Goal: Information Seeking & Learning: Learn about a topic

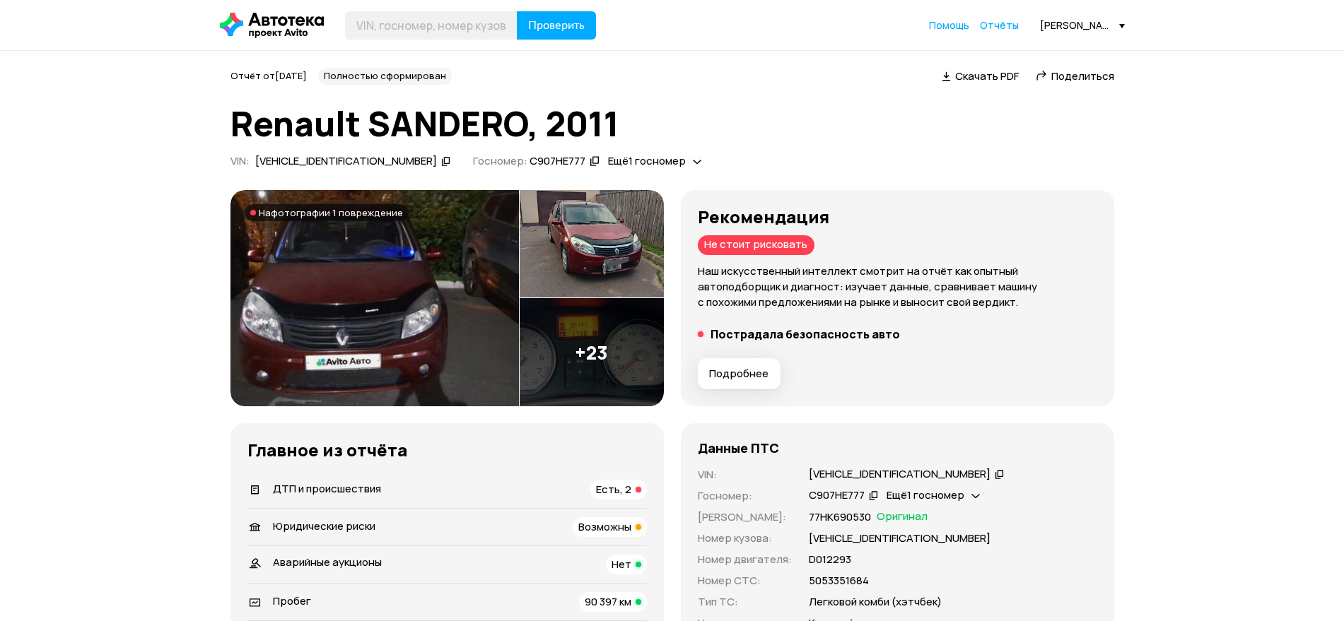
scroll to position [186, 0]
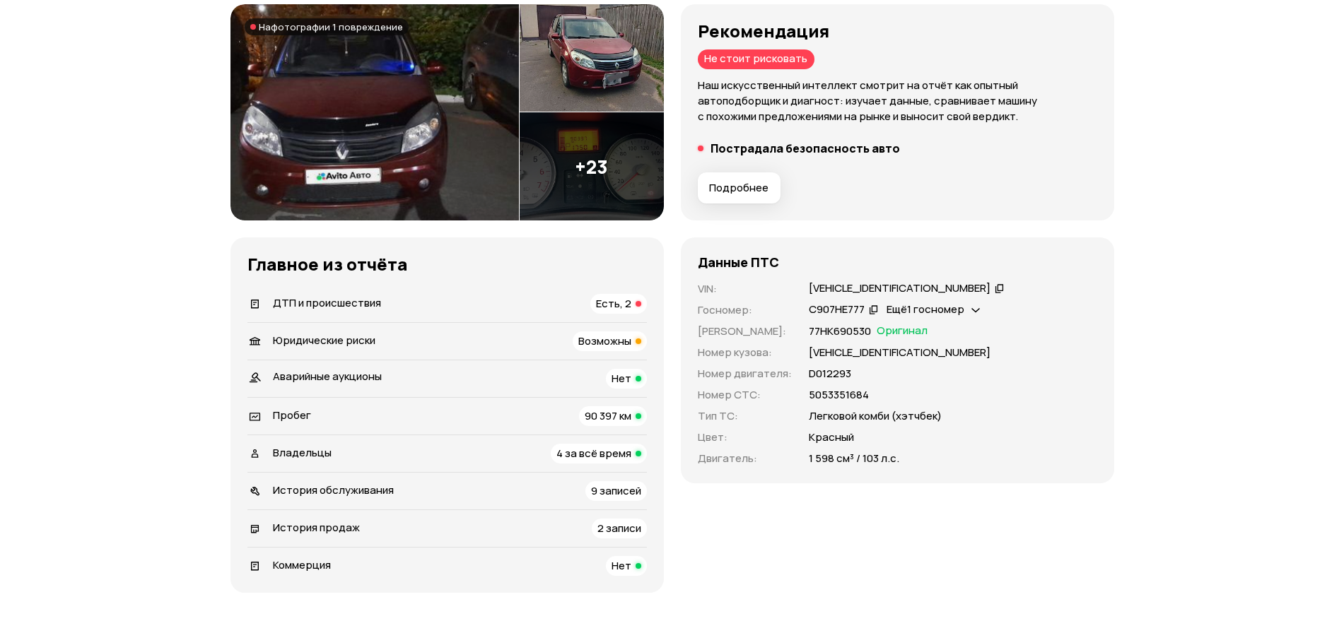
click at [337, 298] on span "ДТП и происшествия" at bounding box center [327, 303] width 108 height 15
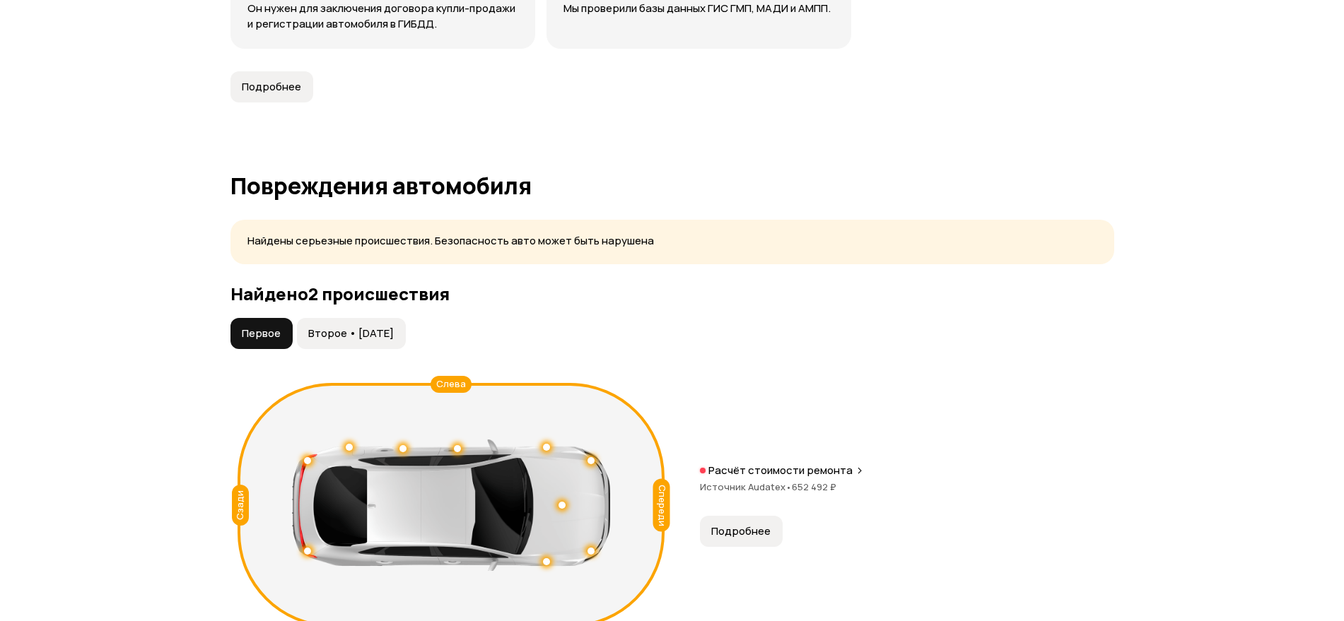
scroll to position [1405, 0]
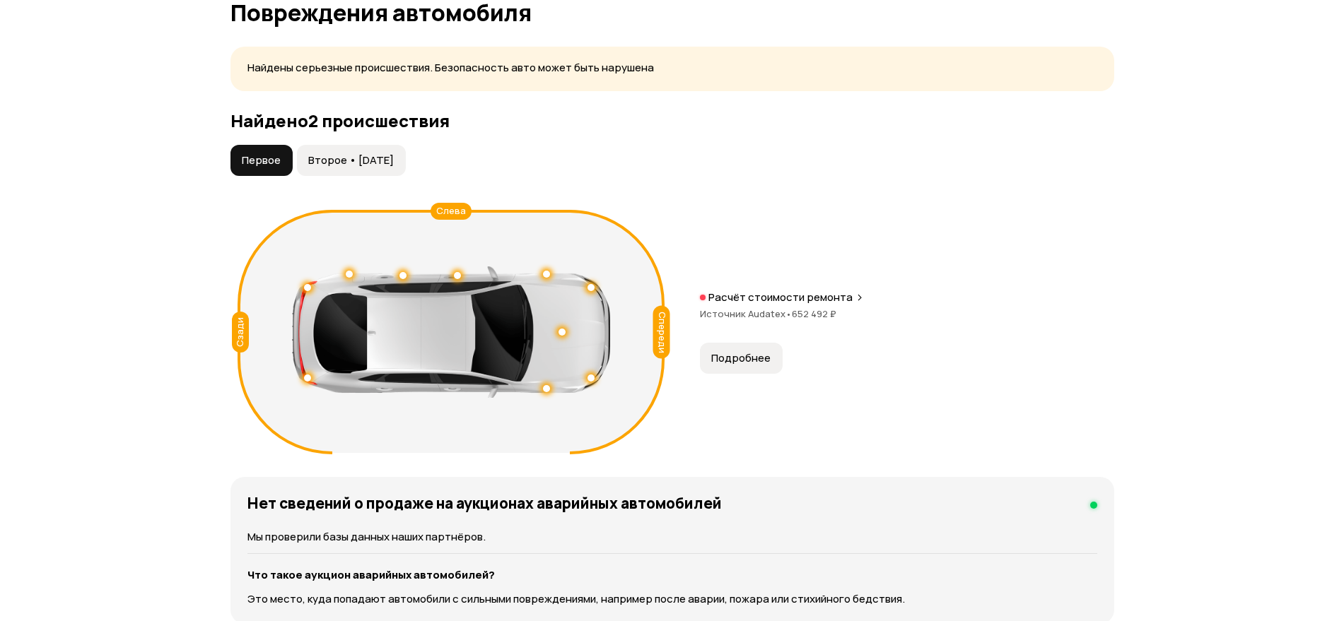
click at [347, 163] on span "Второе • [DATE]" at bounding box center [351, 160] width 86 height 14
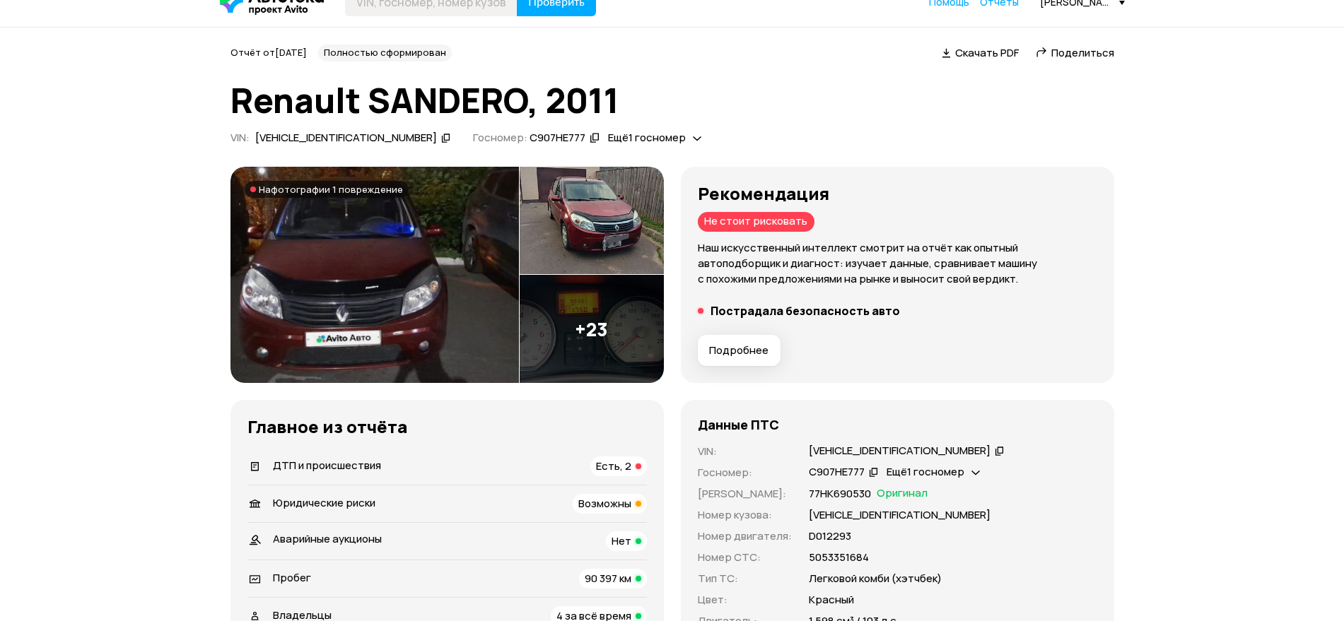
scroll to position [0, 0]
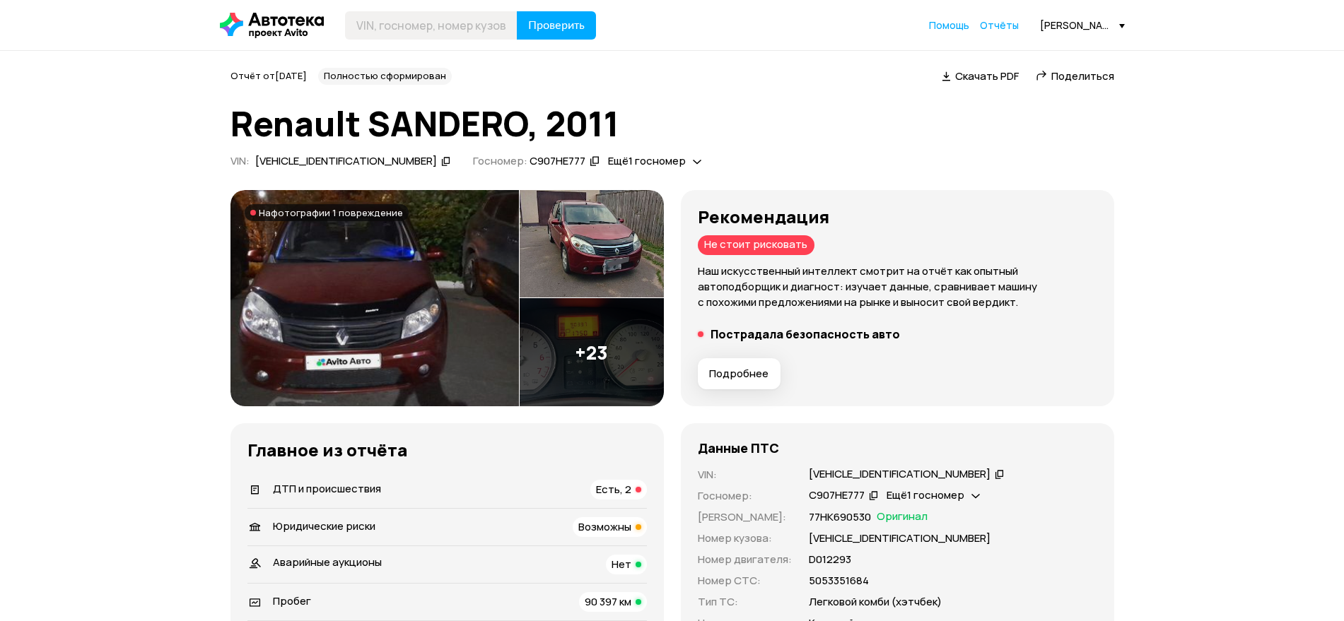
click at [325, 166] on div "[VEHICLE_IDENTIFICATION_NUMBER]" at bounding box center [346, 161] width 182 height 15
click at [321, 487] on span "ДТП и происшествия" at bounding box center [327, 488] width 108 height 15
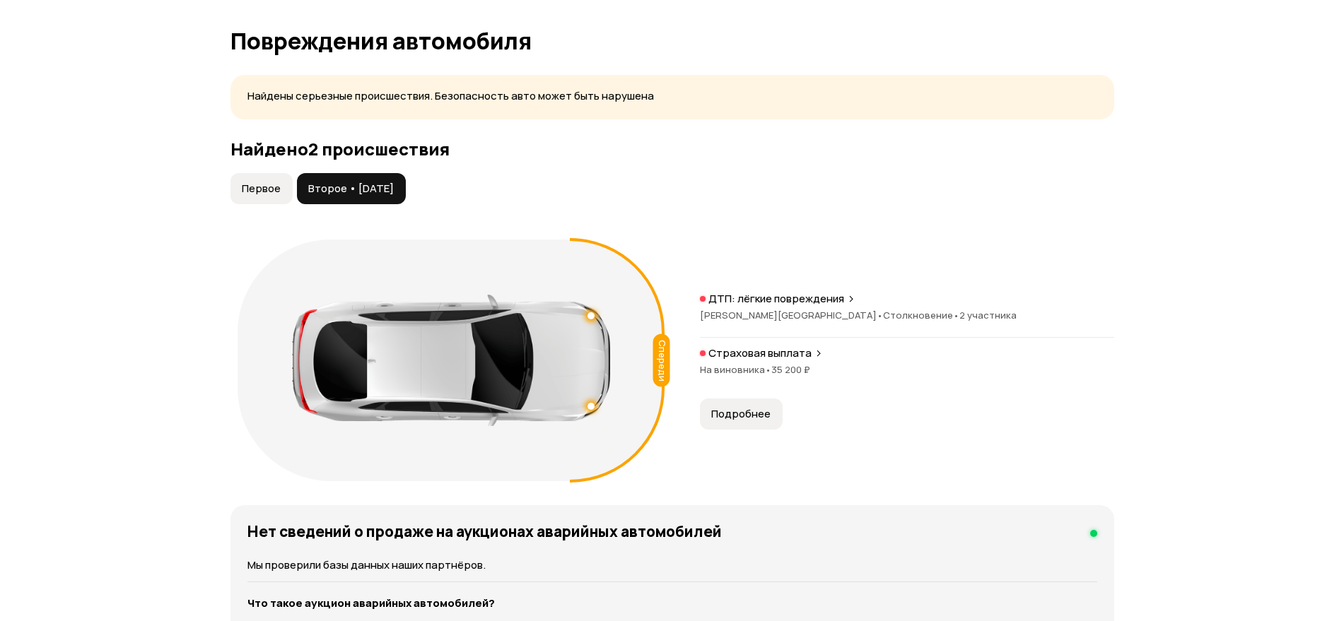
scroll to position [1405, 0]
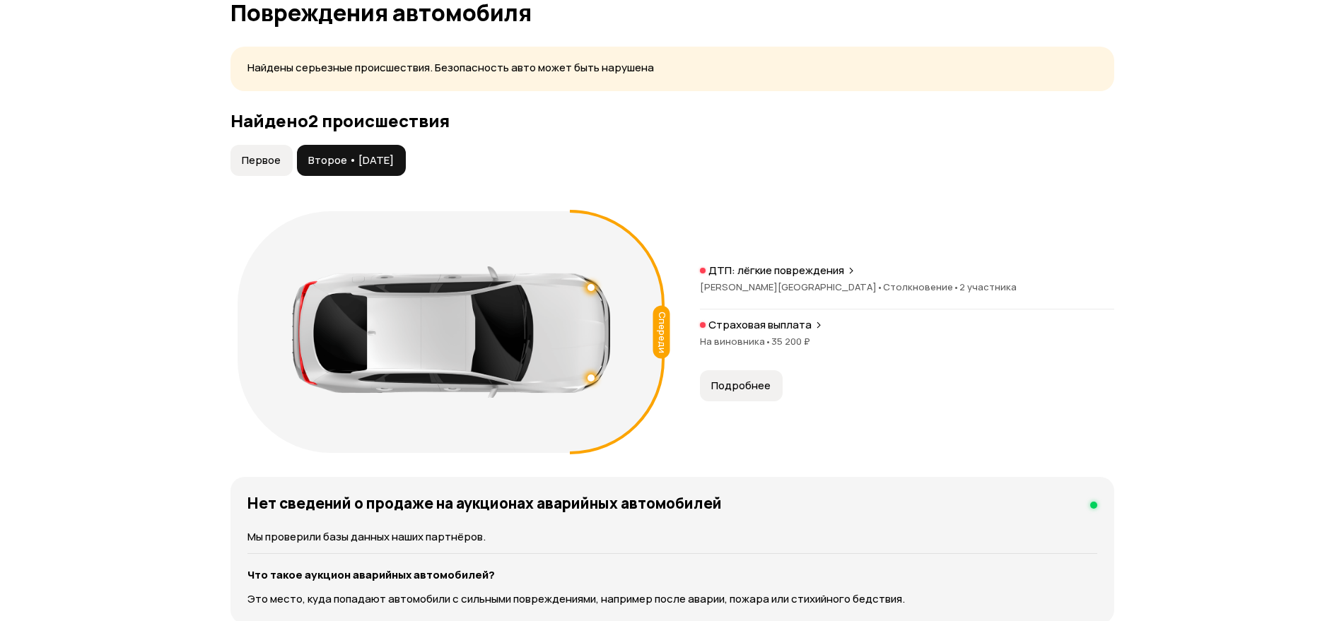
click at [271, 158] on span "Первое" at bounding box center [261, 160] width 39 height 14
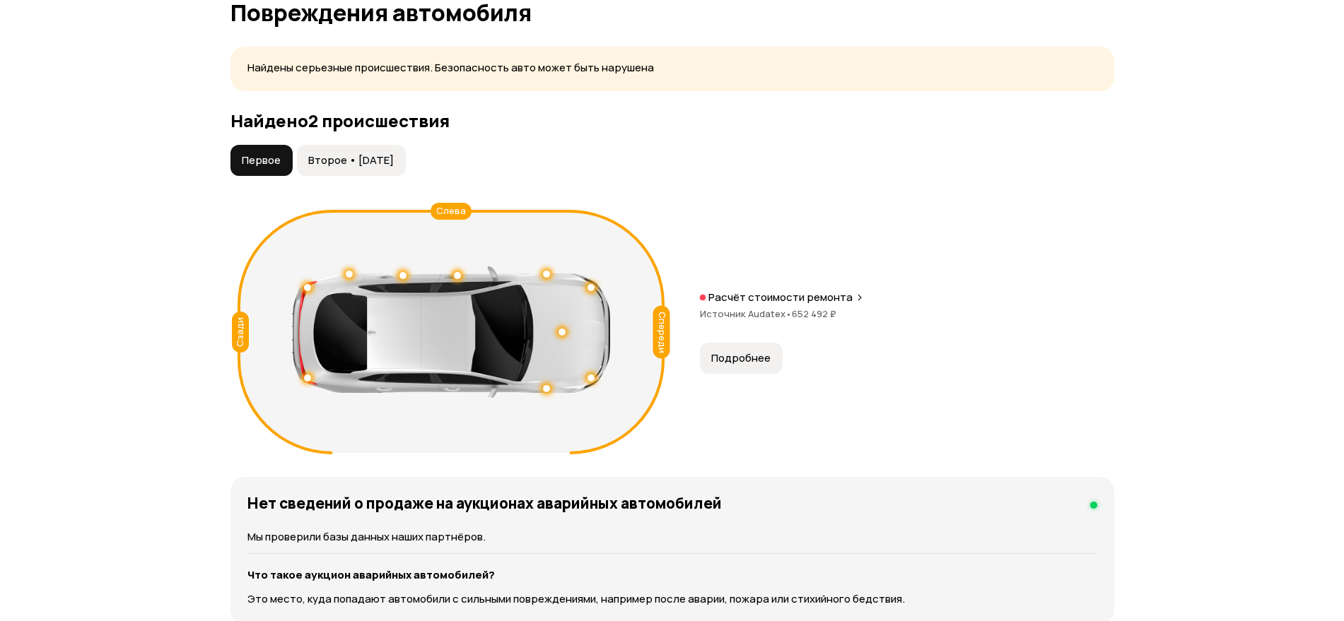
click at [722, 358] on span "Подробнее" at bounding box center [740, 358] width 59 height 14
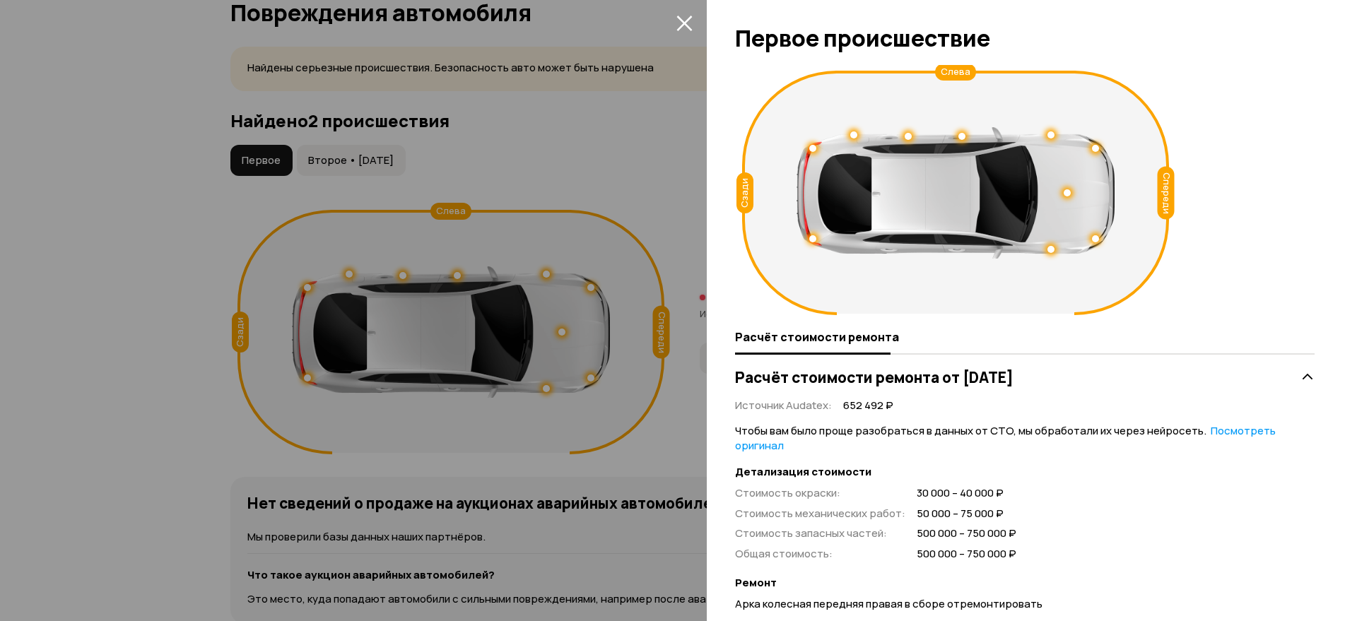
click at [373, 152] on div at bounding box center [678, 310] width 1357 height 621
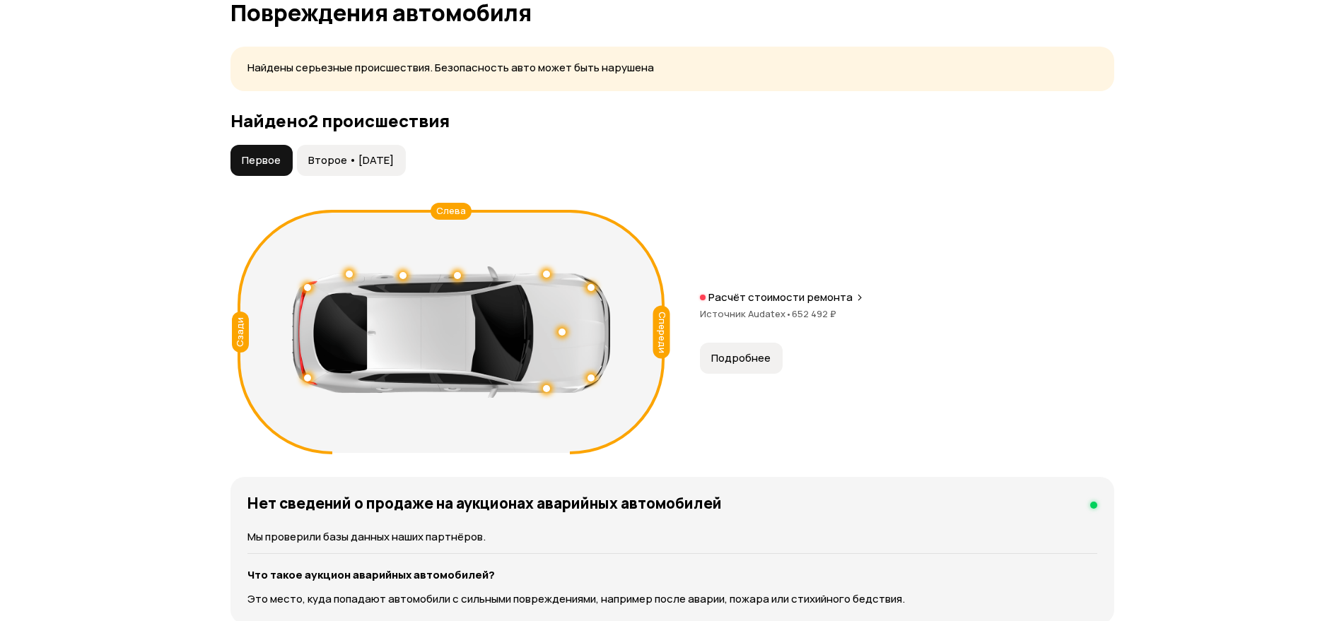
click at [373, 152] on button "Второе • [DATE]" at bounding box center [351, 160] width 109 height 31
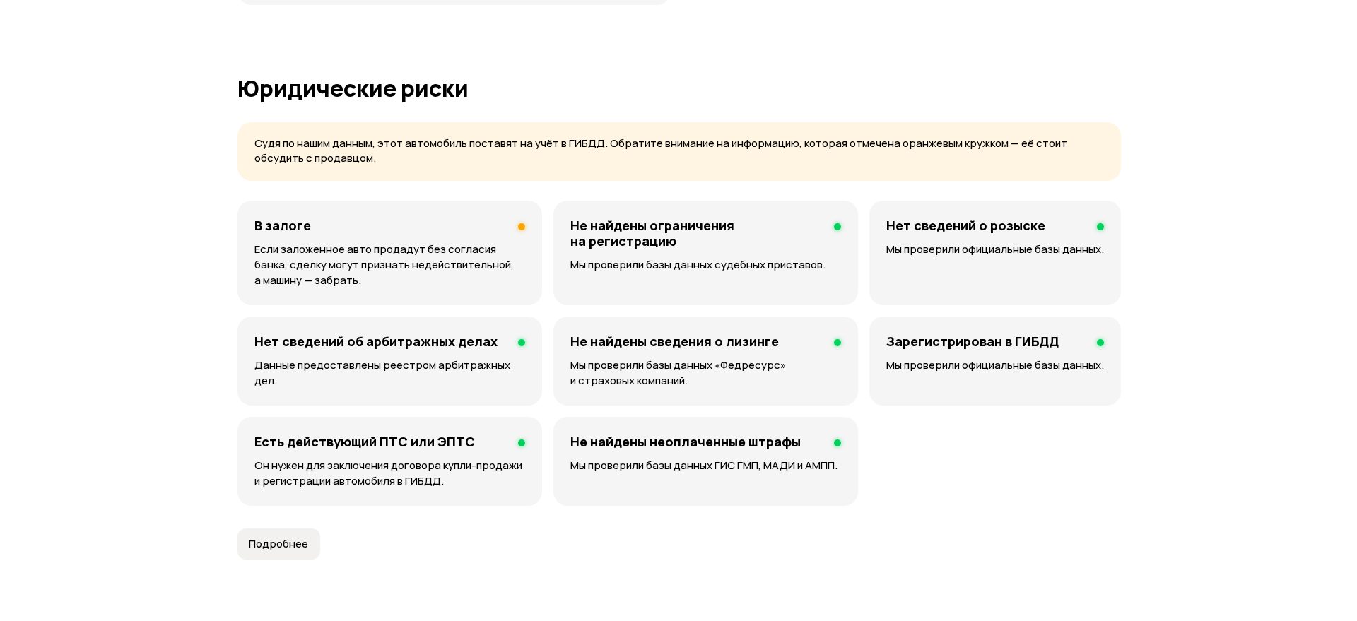
scroll to position [813, 0]
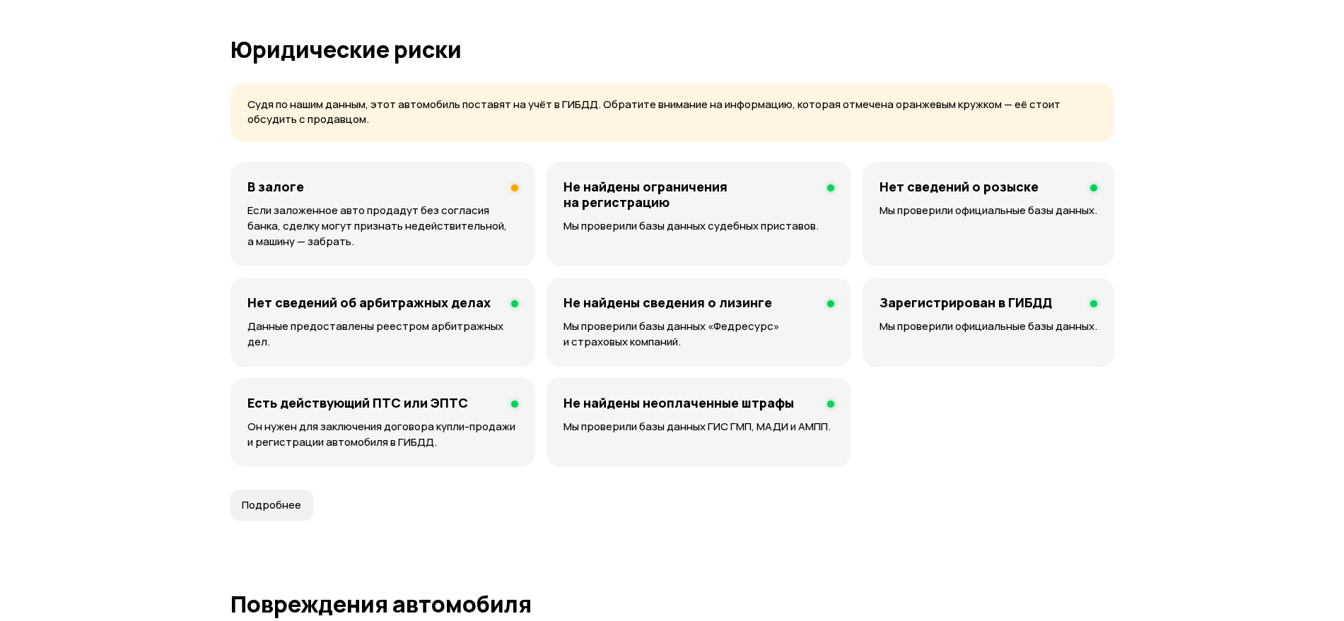
click at [329, 195] on div "В залоге Если заложенное авто продадут без согласия банка, сделку могут признат…" at bounding box center [382, 214] width 305 height 105
